Goal: Download file/media

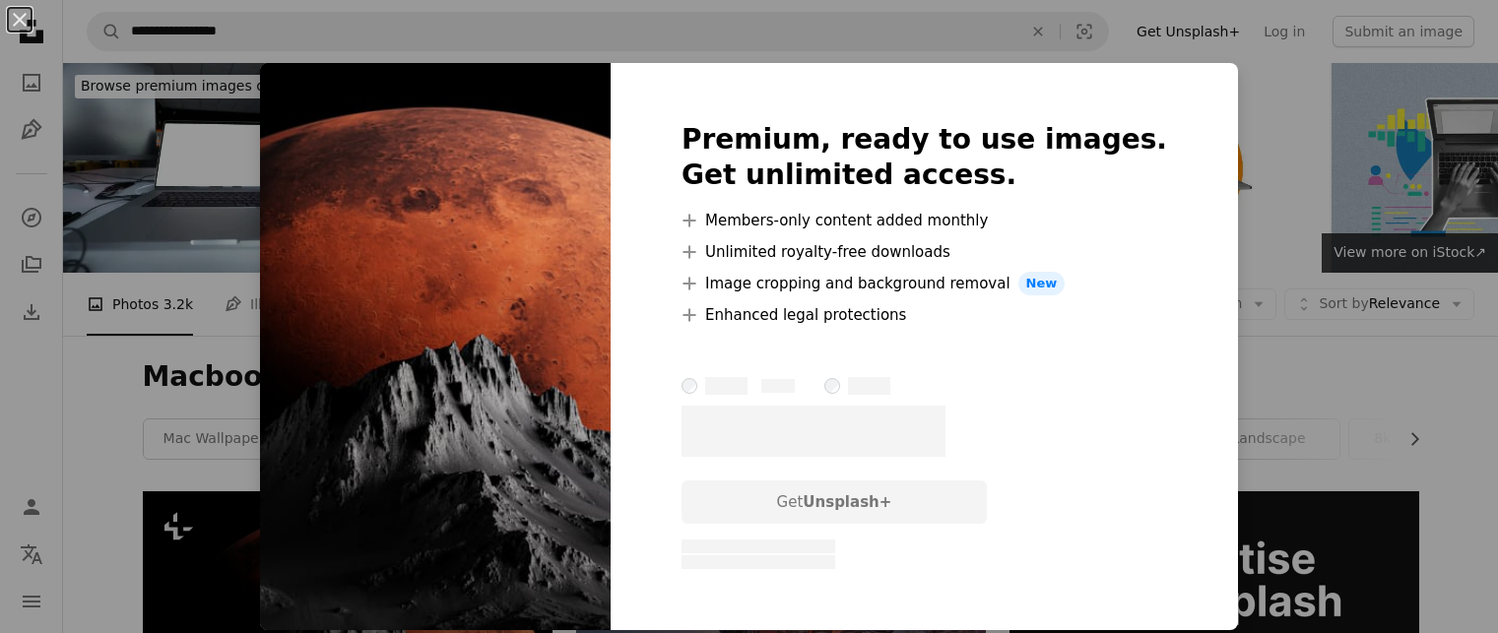
scroll to position [291, 0]
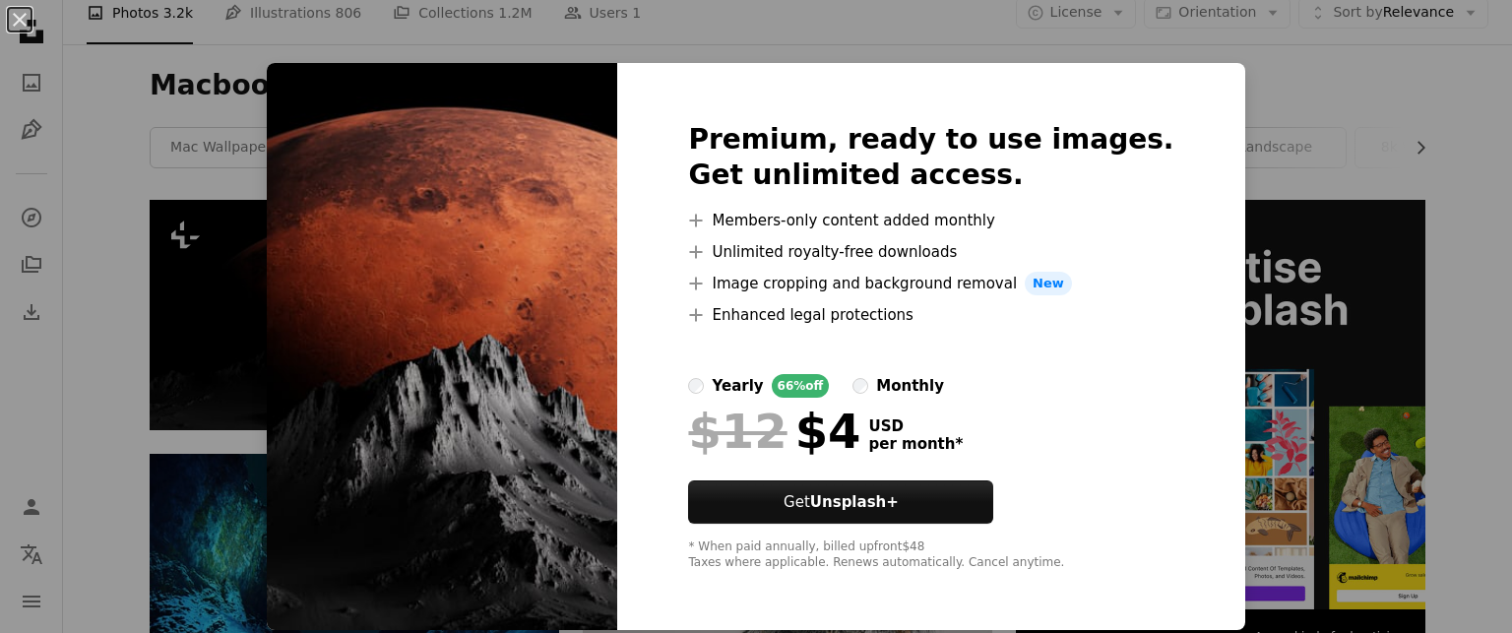
click at [484, 319] on img at bounding box center [442, 346] width 351 height 567
click at [374, 325] on img at bounding box center [442, 346] width 351 height 567
drag, startPoint x: 374, startPoint y: 325, endPoint x: 71, endPoint y: 235, distance: 316.2
click at [71, 235] on div "An X shape Premium, ready to use images. Get unlimited access. A plus sign Memb…" at bounding box center [756, 316] width 1512 height 633
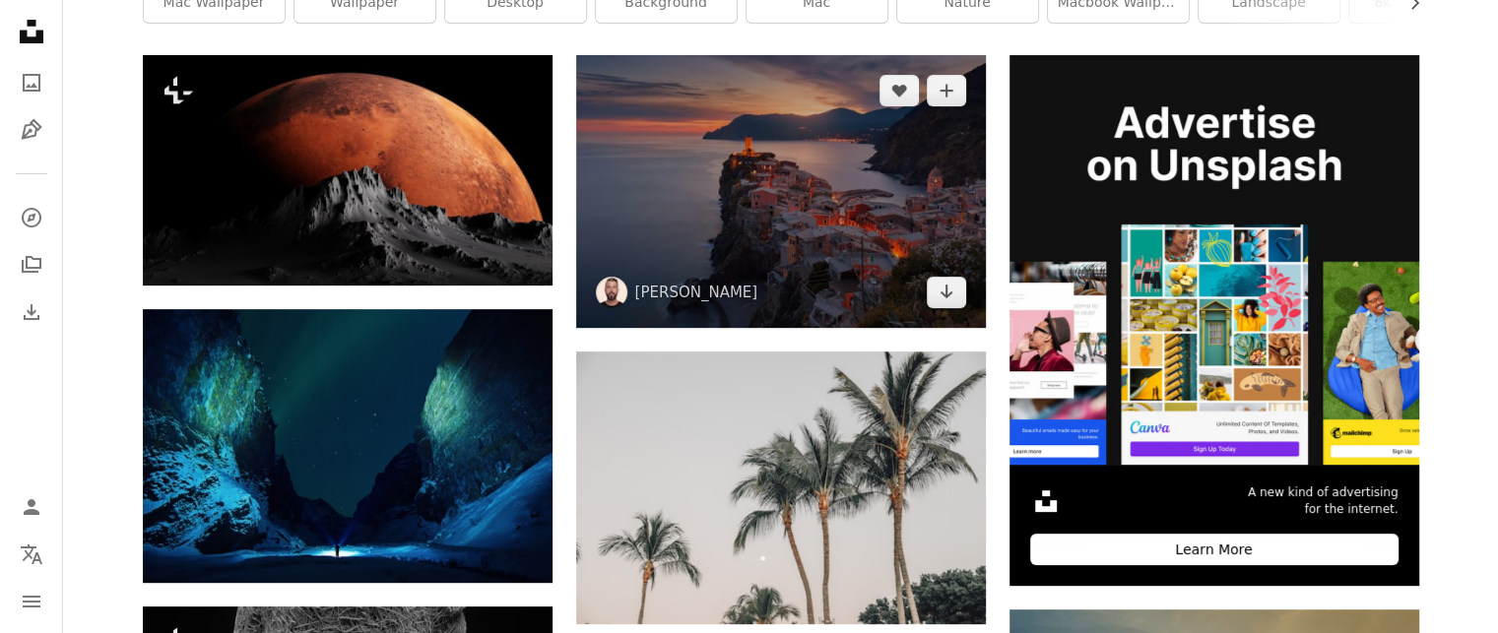
scroll to position [437, 0]
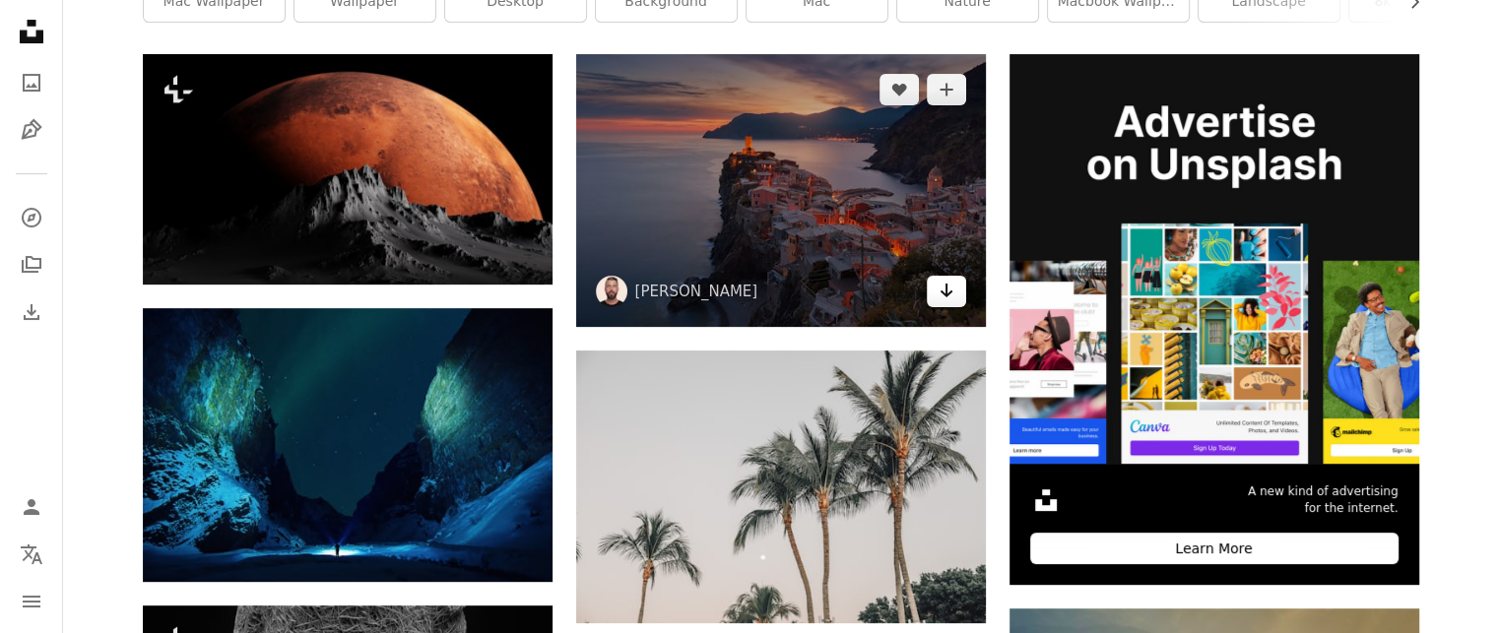
click at [938, 294] on icon "Arrow pointing down" at bounding box center [946, 291] width 16 height 24
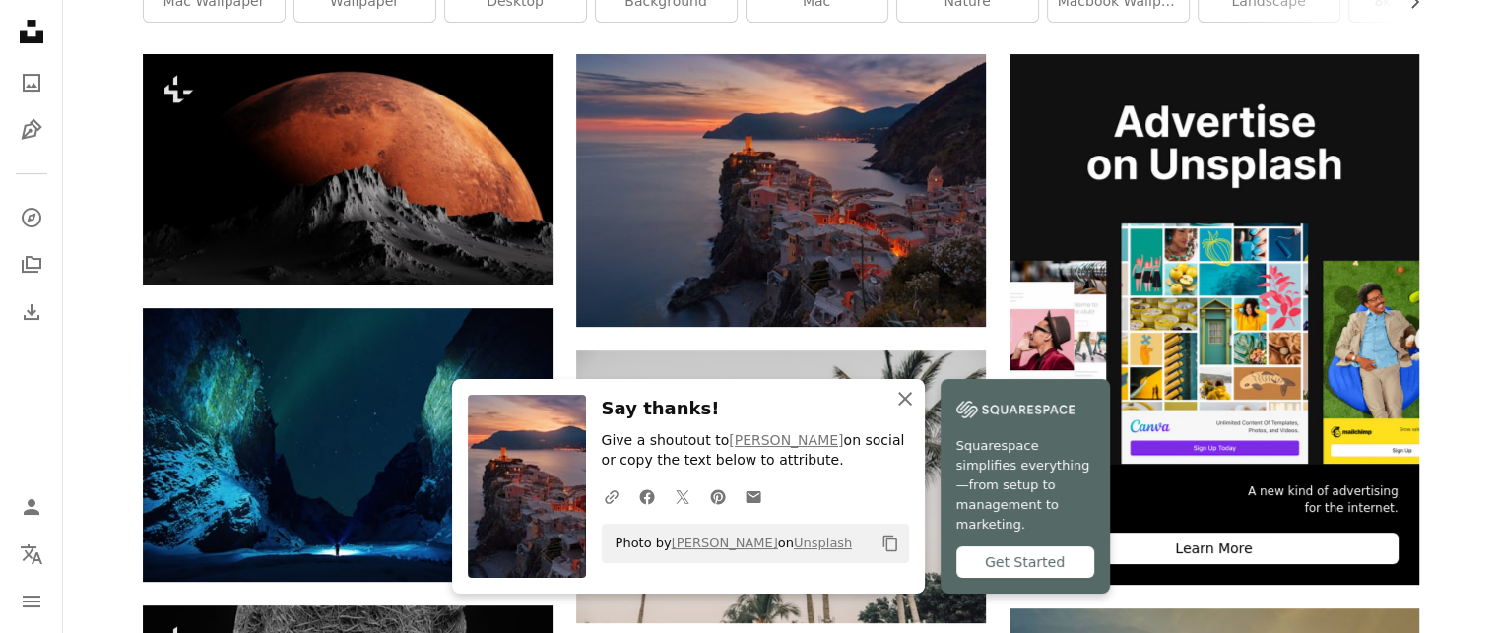
click at [901, 411] on icon "An X shape" at bounding box center [905, 399] width 24 height 24
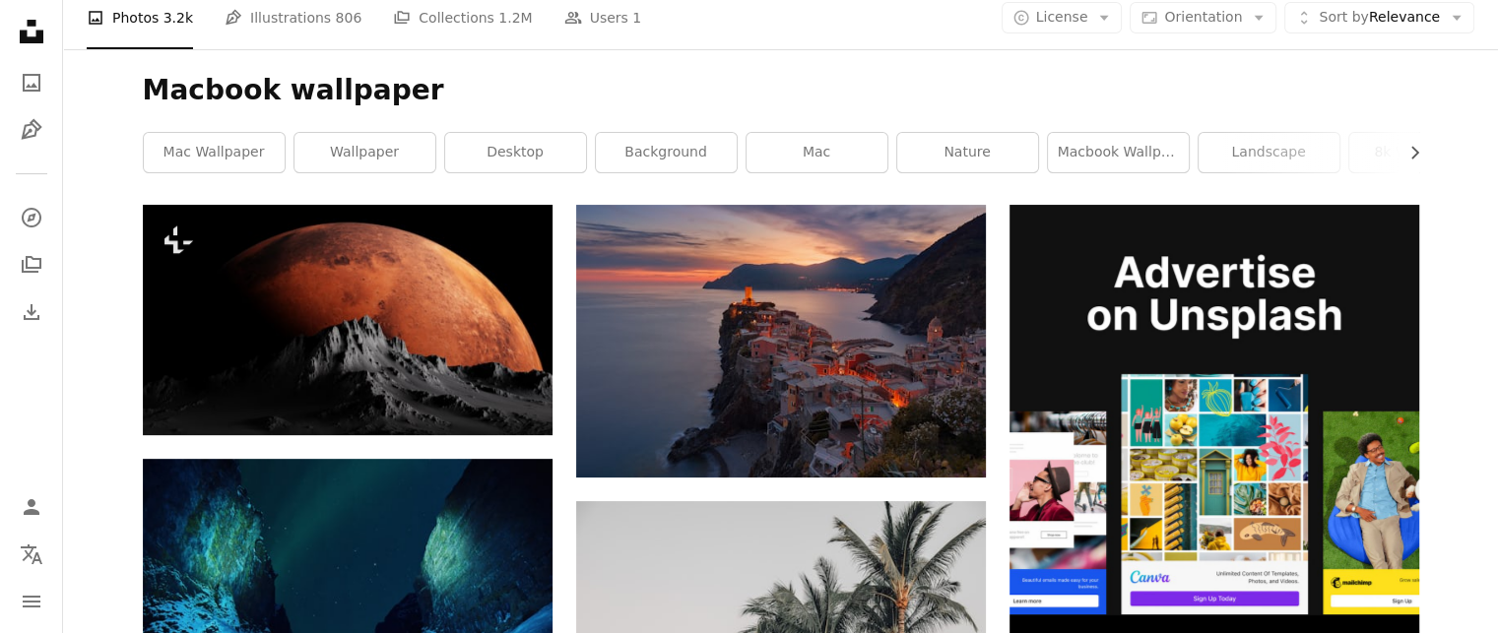
scroll to position [280, 0]
